Goal: Navigation & Orientation: Find specific page/section

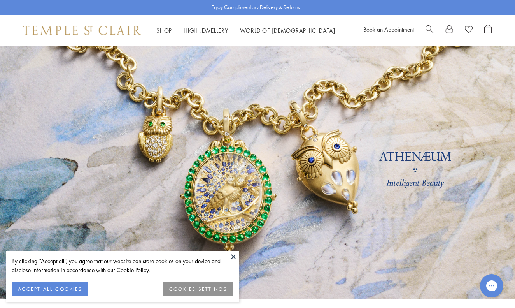
click at [208, 289] on button "COOKIES SETTINGS" at bounding box center [198, 289] width 70 height 14
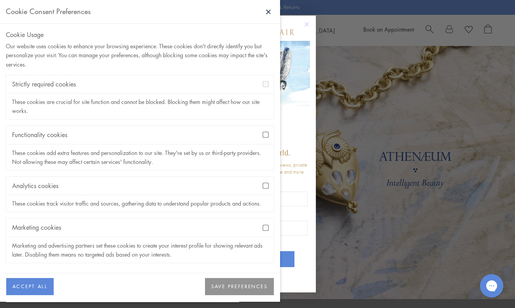
click at [269, 184] on div "Analytics cookies" at bounding box center [140, 186] width 268 height 18
click at [219, 286] on button "SAVE PREFERENCES" at bounding box center [239, 286] width 69 height 17
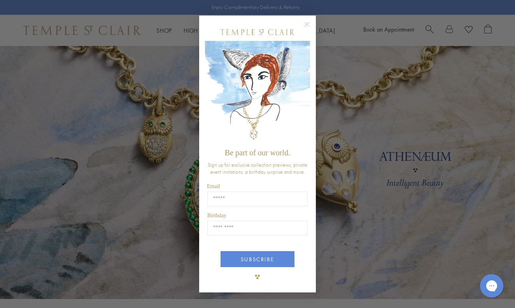
click at [307, 23] on circle "Close dialog" at bounding box center [306, 23] width 9 height 9
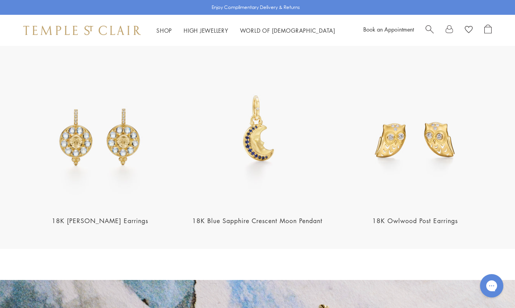
scroll to position [928, 0]
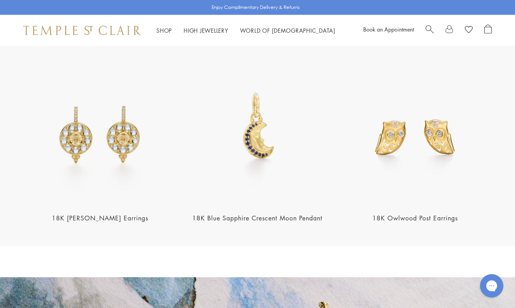
click at [279, 133] on img at bounding box center [257, 127] width 153 height 153
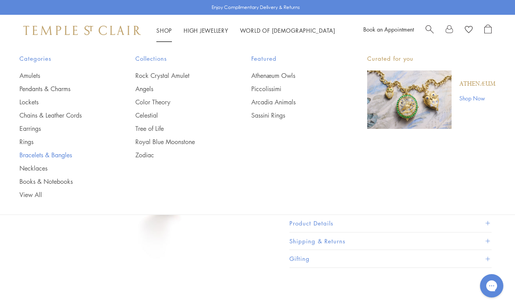
click at [40, 153] on link "Bracelets & Bangles" at bounding box center [61, 155] width 85 height 9
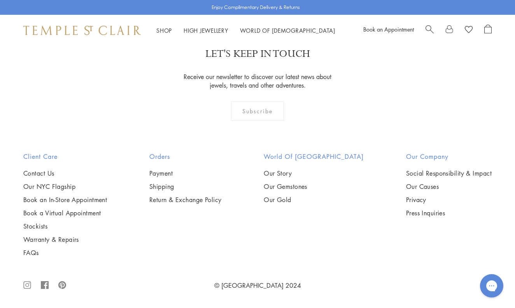
scroll to position [2702, 0]
click at [37, 225] on link "Stockists" at bounding box center [65, 226] width 84 height 9
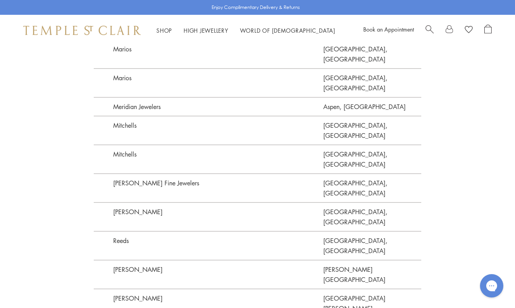
scroll to position [1696, 0]
